Goal: Information Seeking & Learning: Compare options

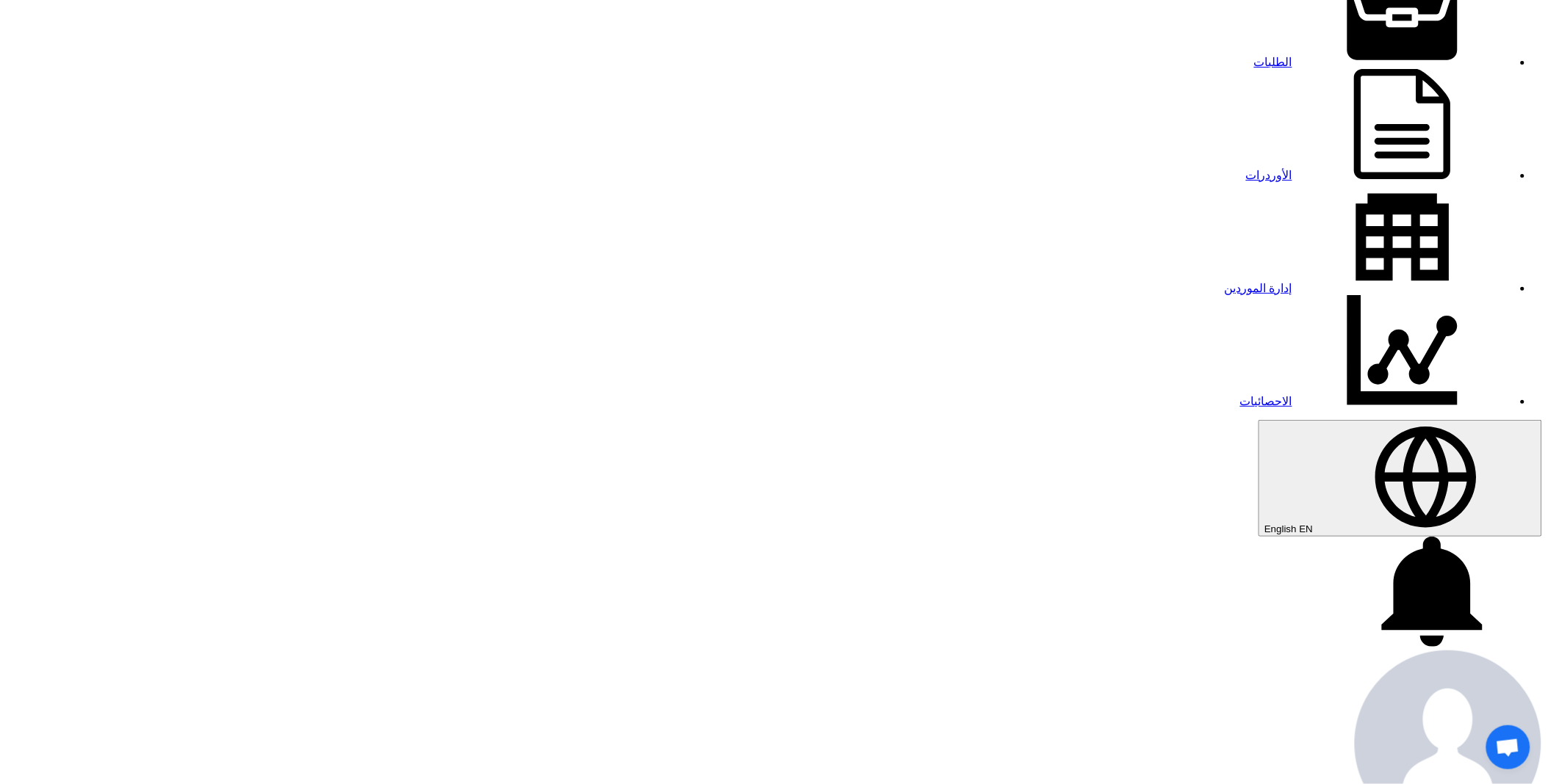
click at [1254, 56] on link "الطلبات" at bounding box center [1383, 62] width 259 height 12
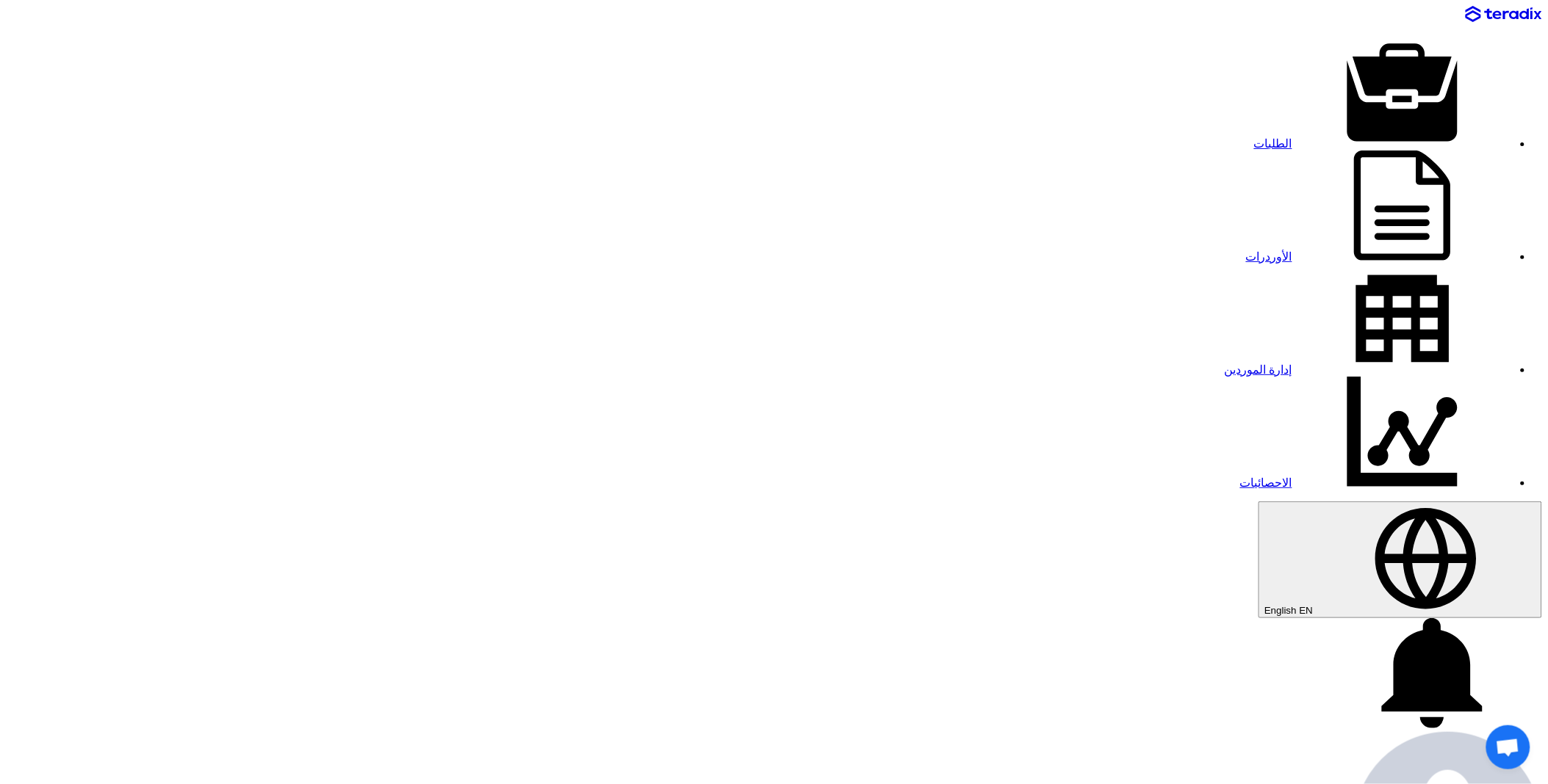
paste input "8100016274"
type input "8100016274"
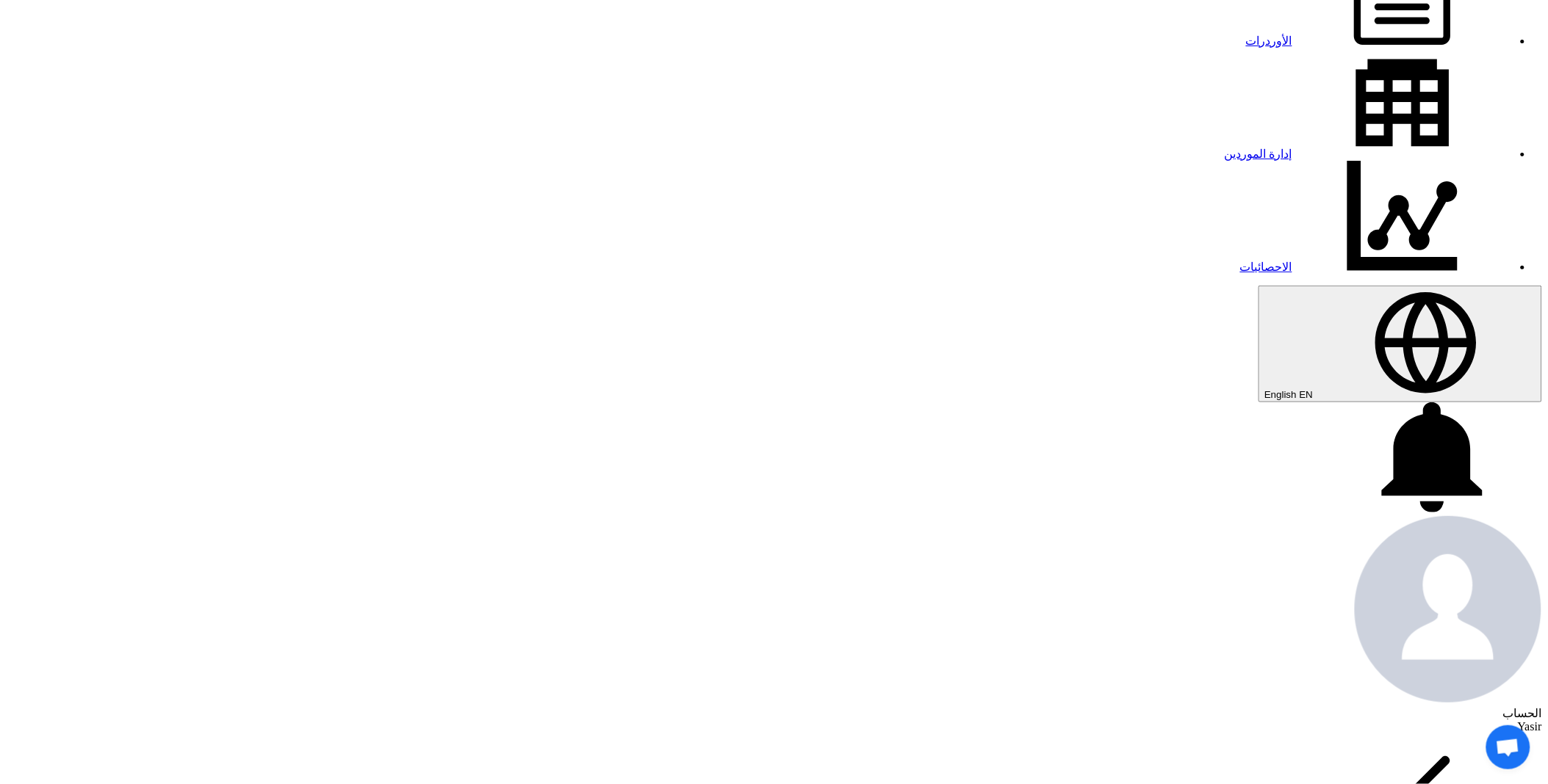
scroll to position [245, 0]
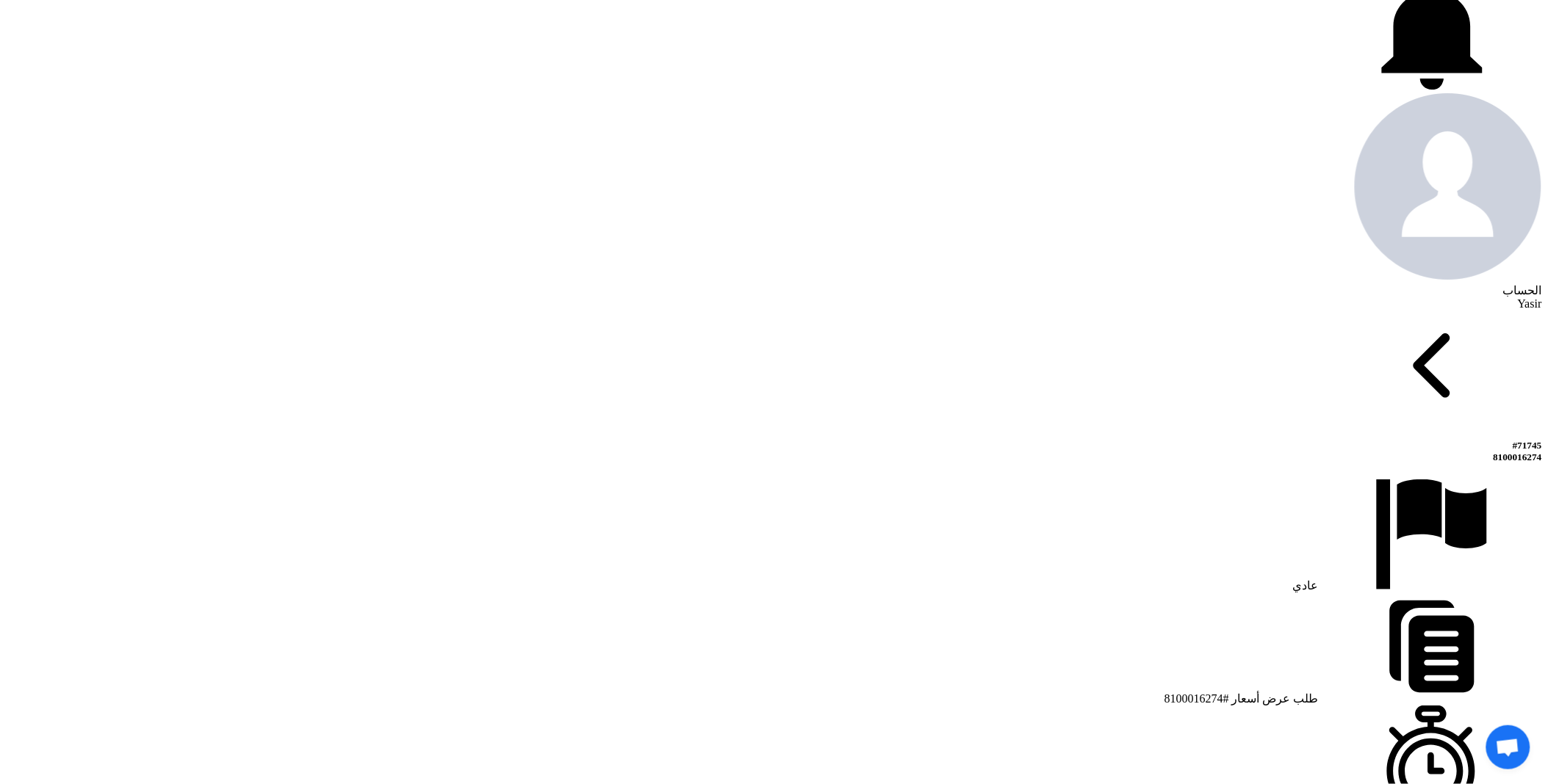
scroll to position [735, 0]
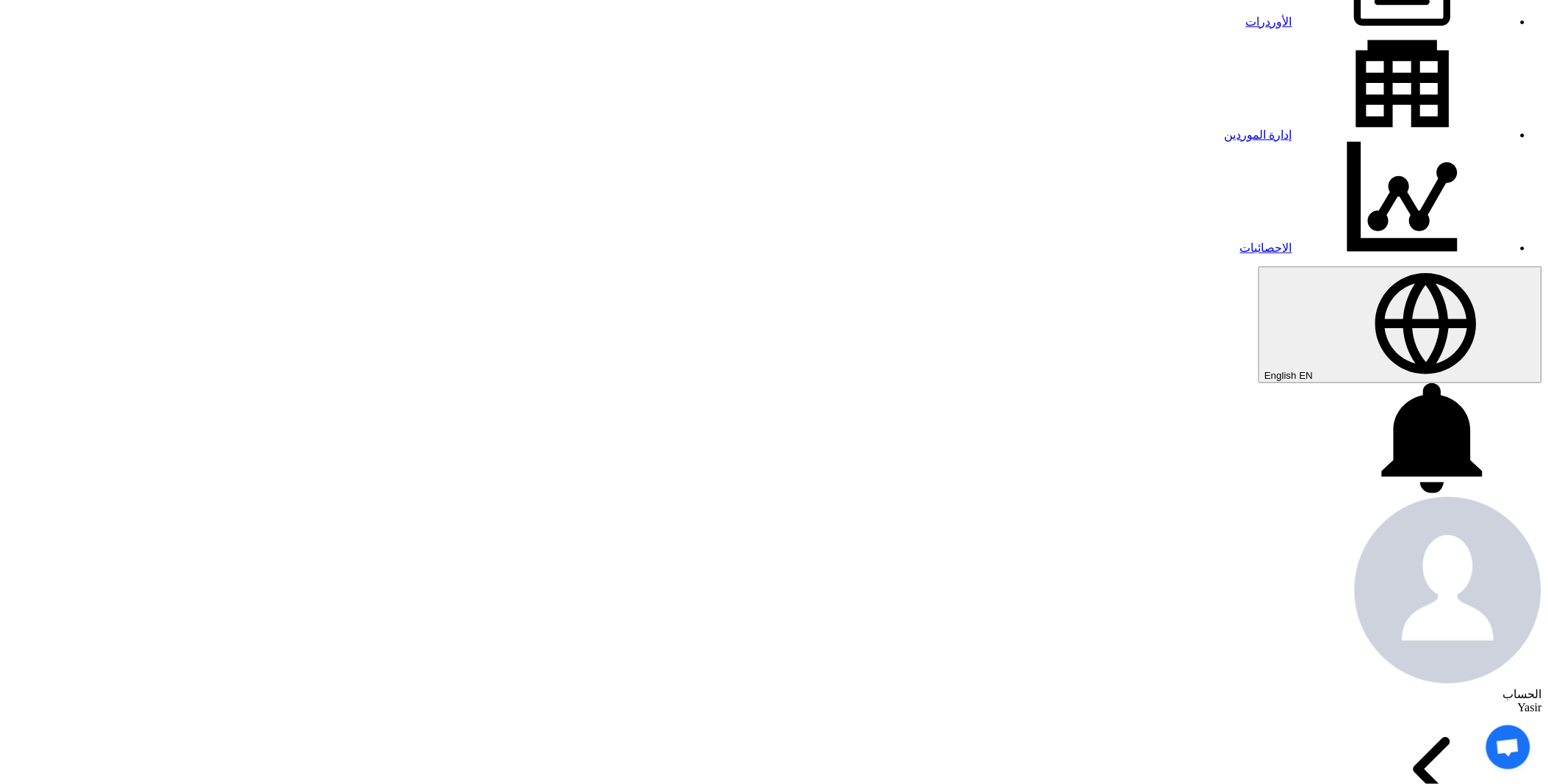
scroll to position [0, 0]
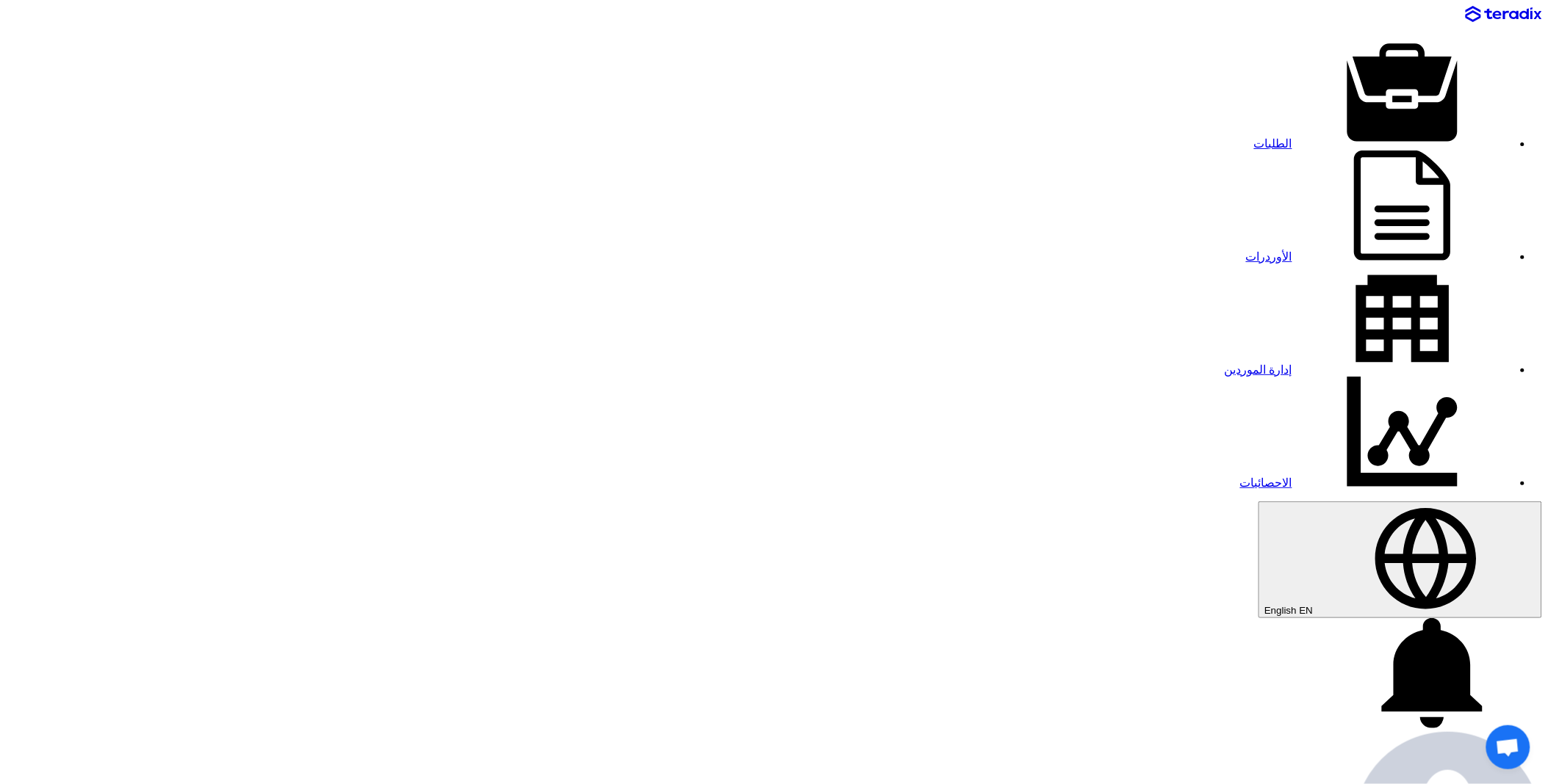
drag, startPoint x: 1179, startPoint y: 67, endPoint x: 1209, endPoint y: 63, distance: 30.3
copy div "1745"
drag, startPoint x: 1176, startPoint y: 70, endPoint x: 1205, endPoint y: 67, distance: 29.5
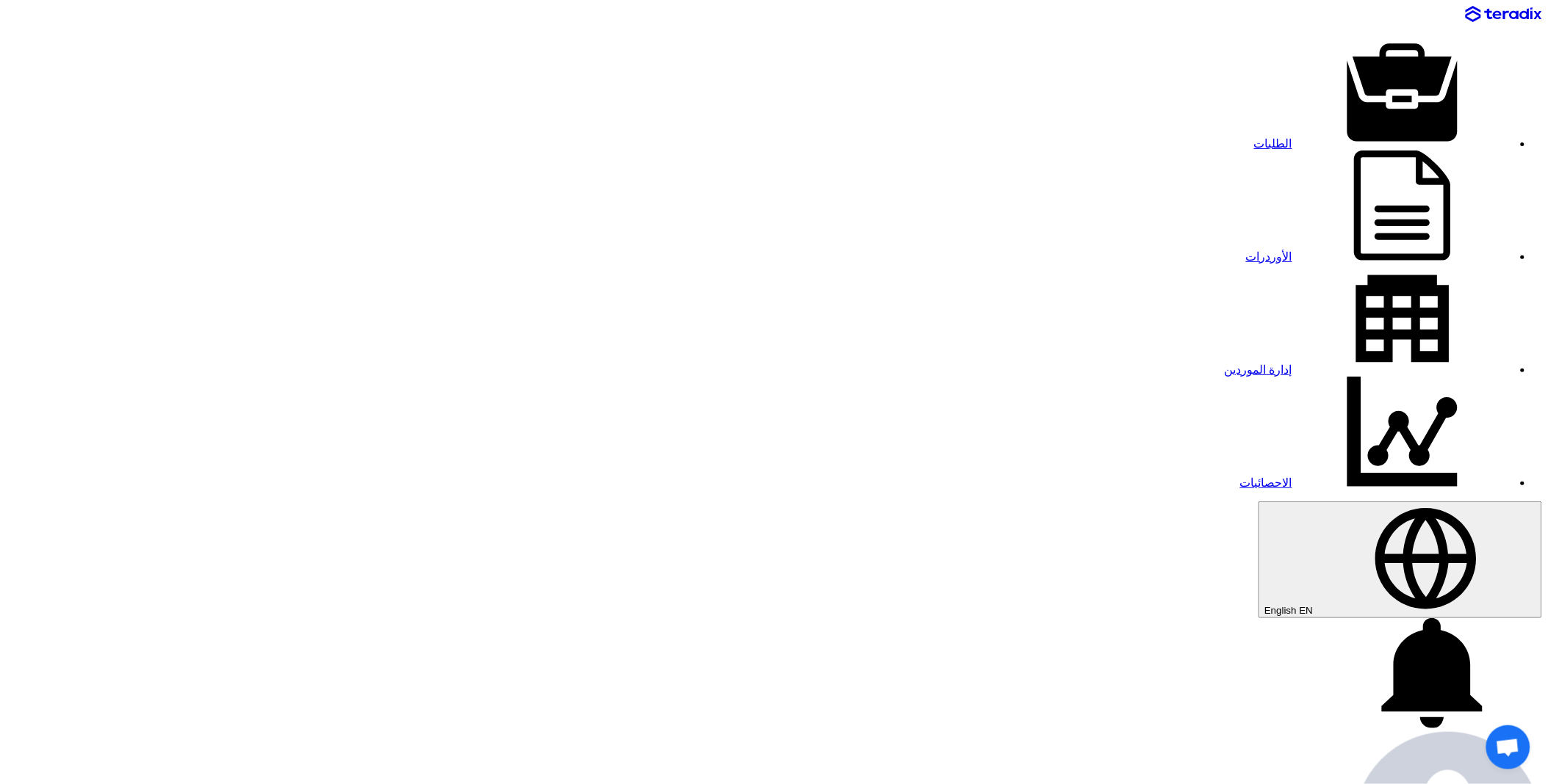
copy div "71745"
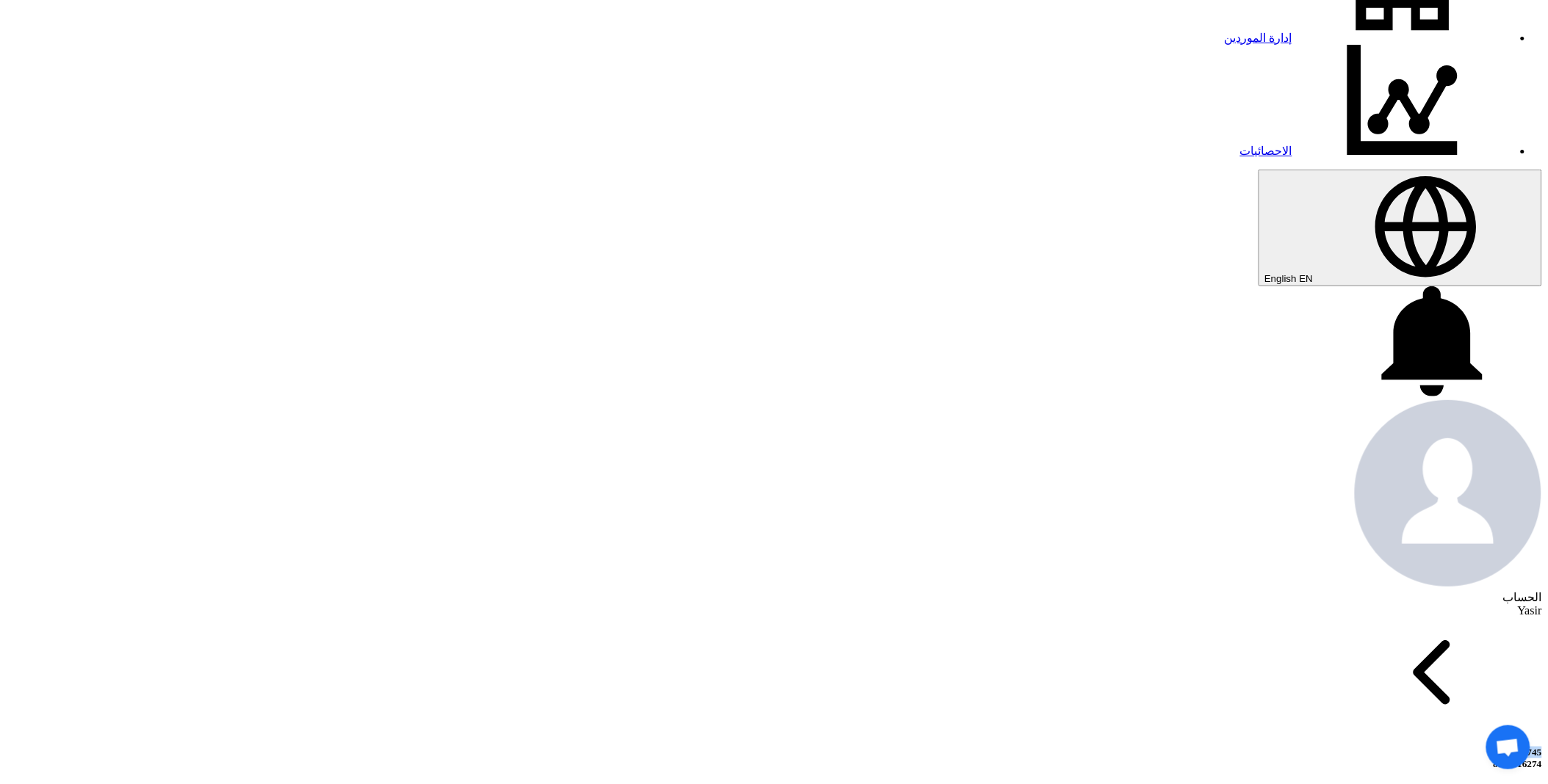
scroll to position [408, 0]
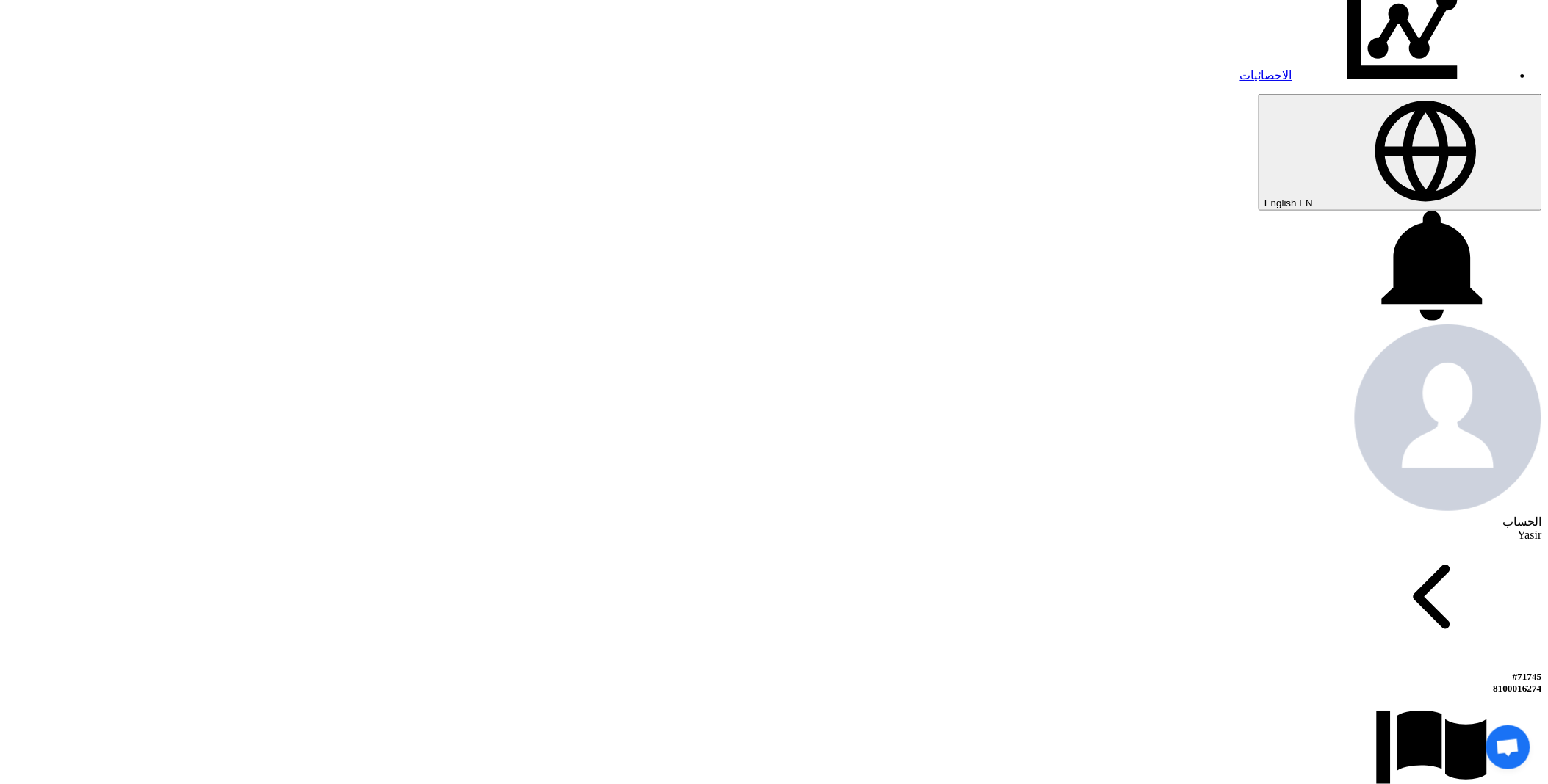
click at [1382, 211] on use at bounding box center [1432, 266] width 101 height 110
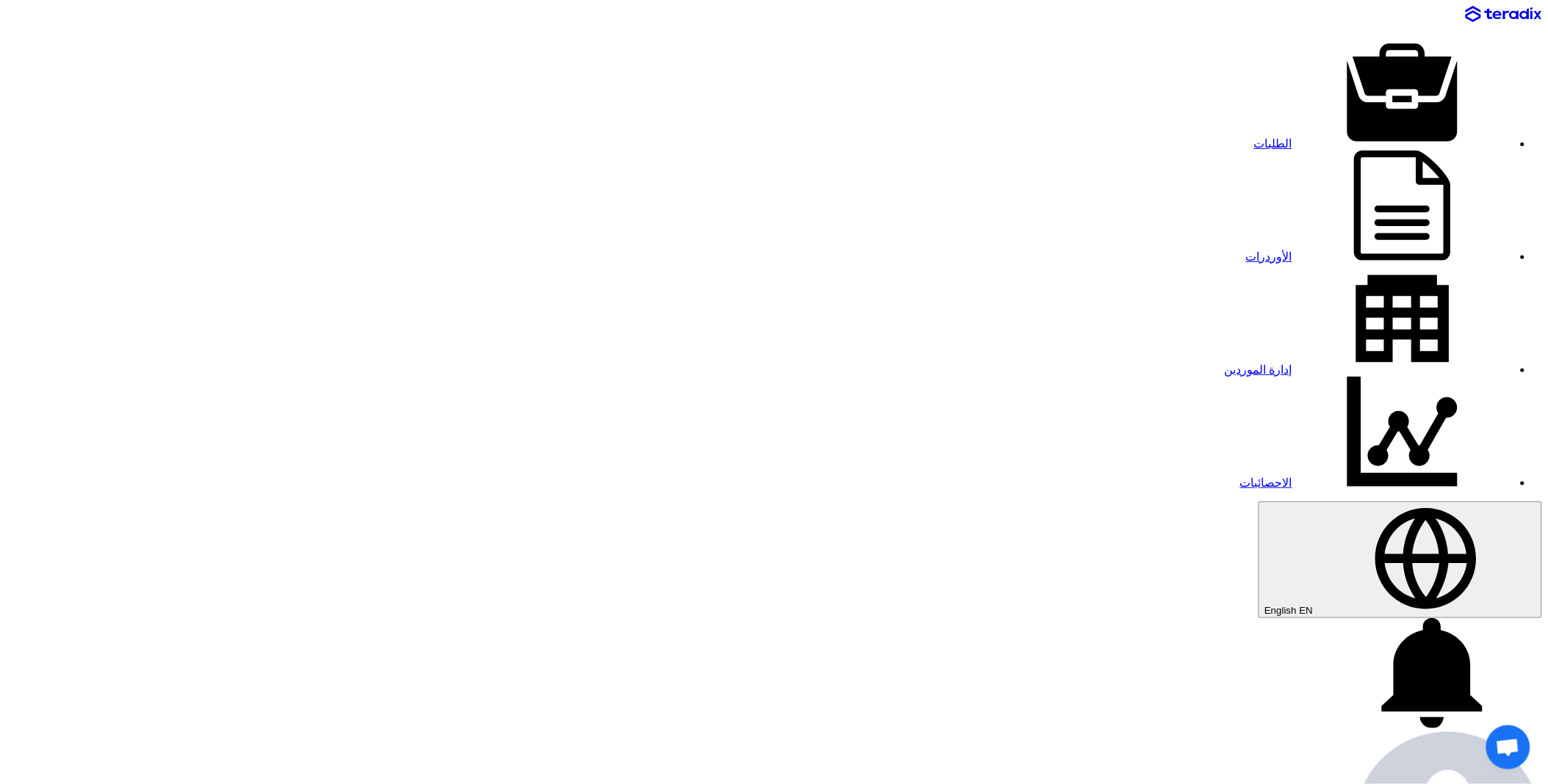
paste input "8100016274"
type input "8100016274"
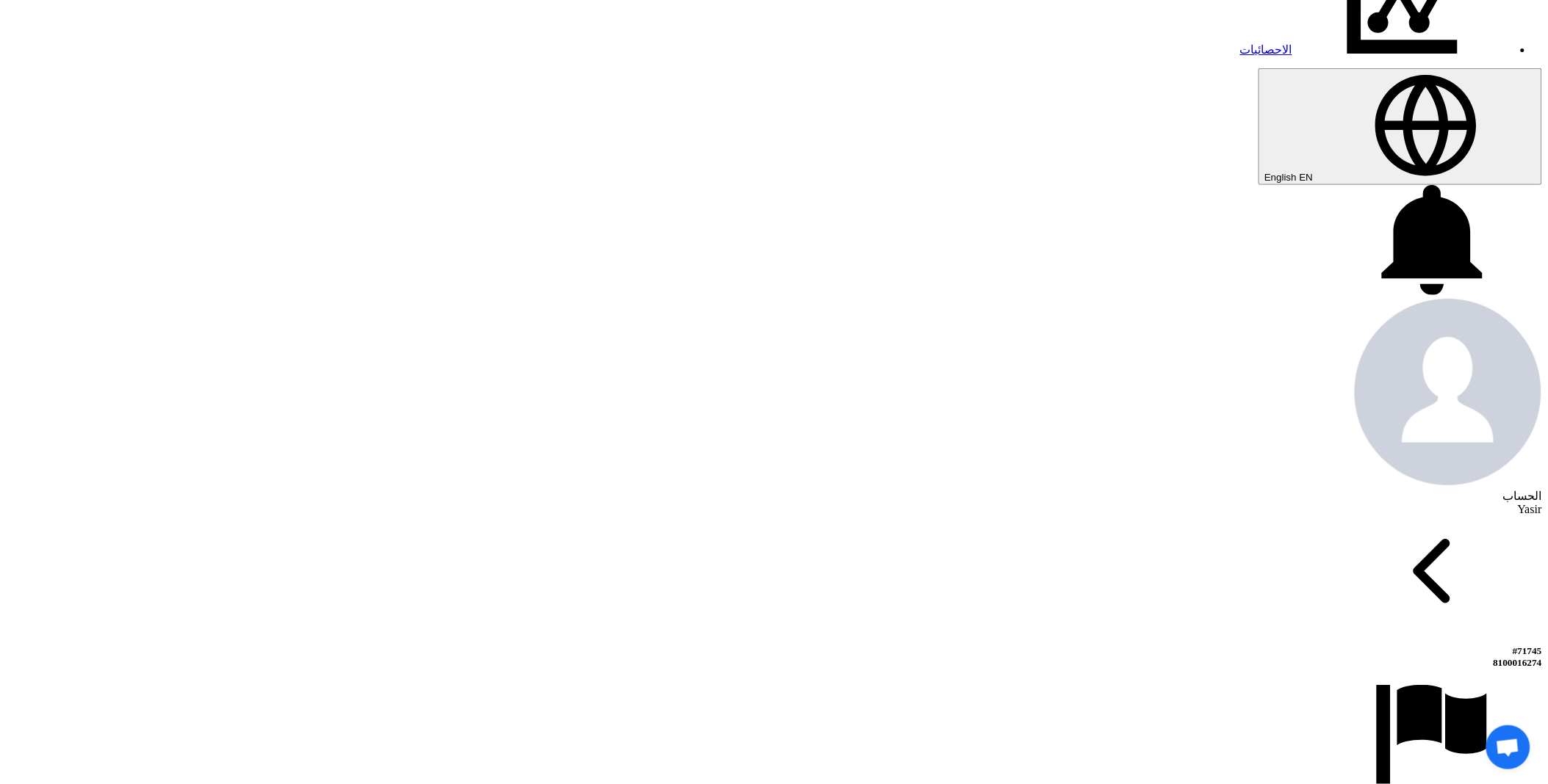
scroll to position [408, 0]
